Goal: Information Seeking & Learning: Learn about a topic

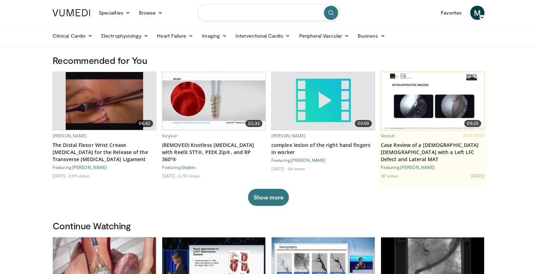
click at [271, 12] on input "Search topics, interventions" at bounding box center [268, 12] width 142 height 17
type input "**********"
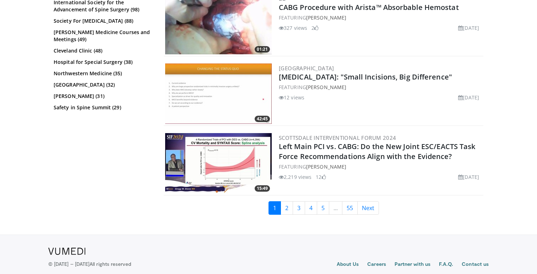
scroll to position [1773, 0]
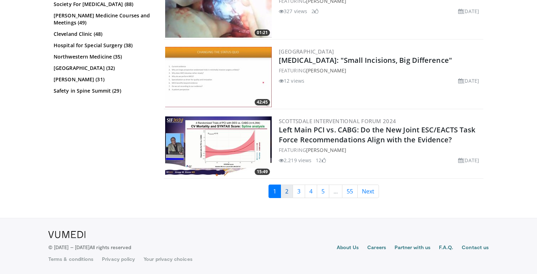
click at [286, 193] on link "2" at bounding box center [286, 191] width 12 height 13
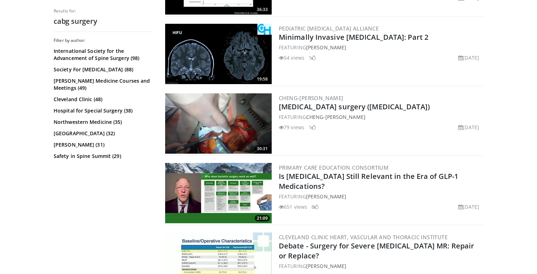
scroll to position [1384, 0]
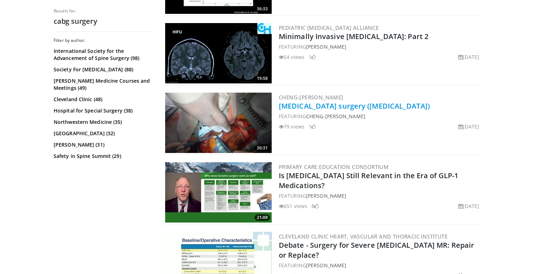
click at [338, 104] on link "Off-pump coronary artery bypass surgery (OPCAB)" at bounding box center [354, 106] width 151 height 10
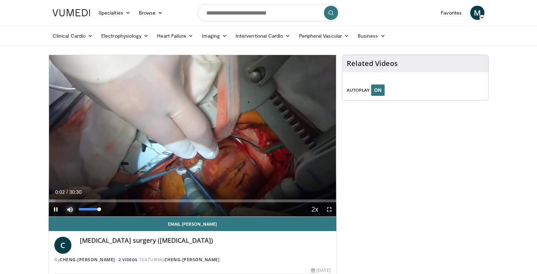
click at [71, 209] on span "Video Player" at bounding box center [70, 209] width 14 height 14
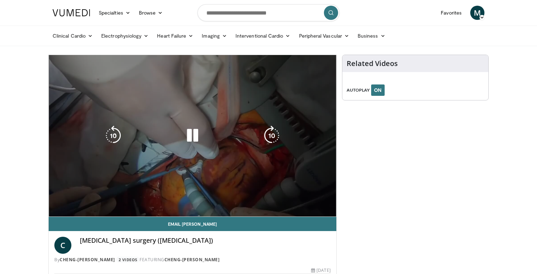
click at [71, 209] on div "10 seconds Tap to unmute" at bounding box center [193, 136] width 288 height 162
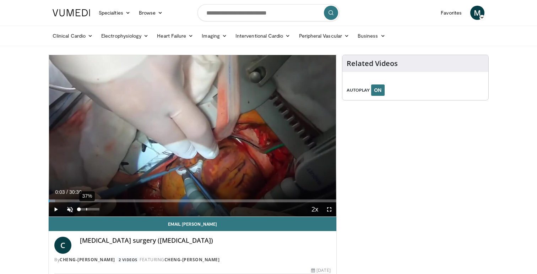
click at [87, 209] on div "37%" at bounding box center [89, 209] width 20 height 2
click at [95, 210] on div "79%" at bounding box center [89, 209] width 20 height 2
click at [99, 210] on div "100%" at bounding box center [89, 209] width 20 height 2
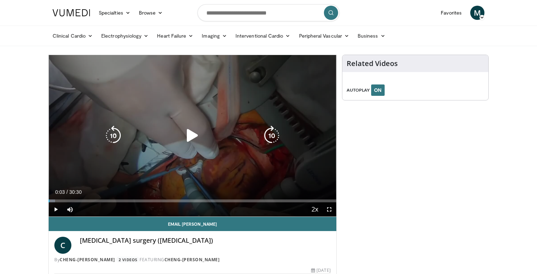
click at [271, 136] on icon "Video Player" at bounding box center [272, 136] width 20 height 20
click at [180, 133] on div "Video Player" at bounding box center [192, 136] width 173 height 14
click at [193, 135] on icon "Video Player" at bounding box center [192, 136] width 20 height 20
click at [118, 135] on icon "Video Player" at bounding box center [113, 136] width 20 height 20
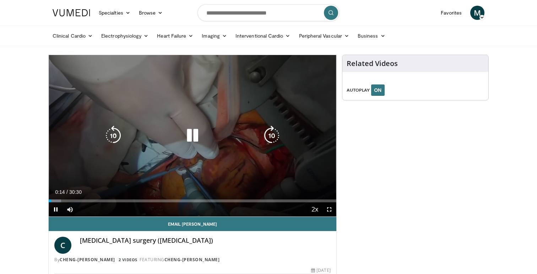
click at [277, 129] on icon "Video Player" at bounding box center [272, 136] width 20 height 20
click at [277, 133] on icon "Video Player" at bounding box center [272, 136] width 20 height 20
click at [277, 135] on icon "Video Player" at bounding box center [272, 136] width 20 height 20
click at [269, 138] on icon "Video Player" at bounding box center [272, 136] width 20 height 20
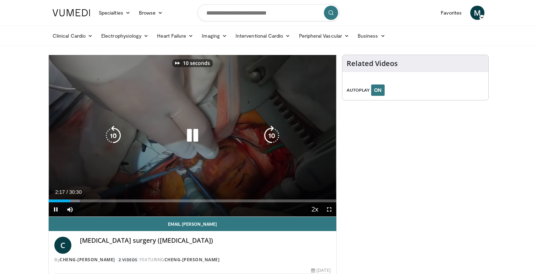
click at [269, 137] on icon "Video Player" at bounding box center [272, 136] width 20 height 20
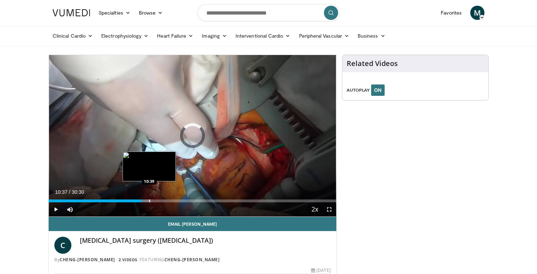
click at [149, 200] on div "Progress Bar" at bounding box center [142, 201] width 15 height 3
click at [155, 200] on div "Progress Bar" at bounding box center [155, 201] width 1 height 3
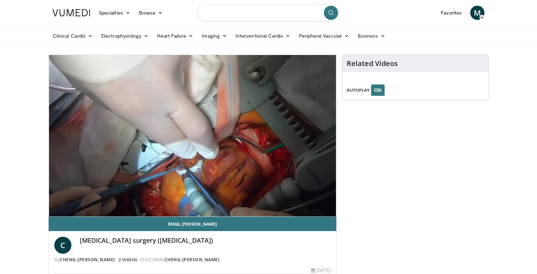
click at [242, 16] on input "Search topics, interventions" at bounding box center [268, 12] width 142 height 17
type input "**********"
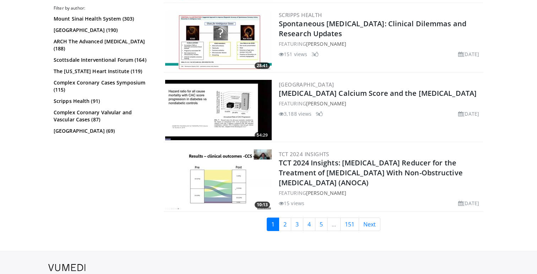
scroll to position [1773, 0]
